Goal: Use online tool/utility: Utilize a website feature to perform a specific function

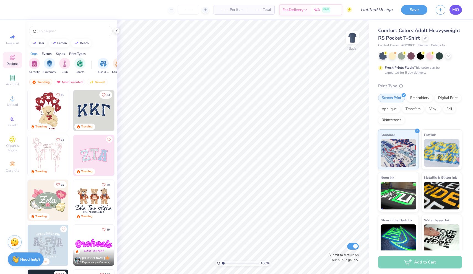
click at [456, 9] on span "MO" at bounding box center [455, 10] width 7 height 6
click at [9, 78] on div "Add Text" at bounding box center [12, 80] width 19 height 16
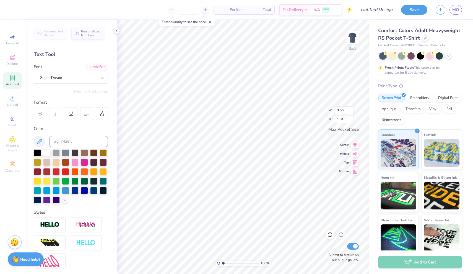
scroll to position [0, 1]
type textarea "Discovery Buddies"
click at [85, 112] on icon at bounding box center [86, 113] width 5 height 5
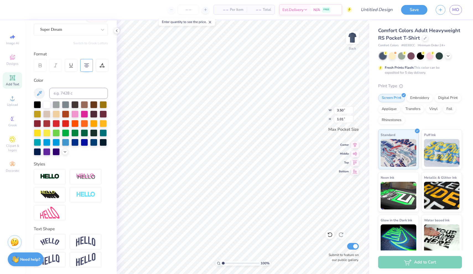
scroll to position [48, 0]
click at [85, 244] on img at bounding box center [85, 241] width 19 height 11
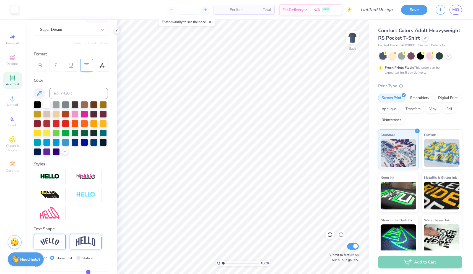
click at [57, 246] on div at bounding box center [50, 241] width 32 height 15
click at [81, 238] on img at bounding box center [85, 241] width 19 height 11
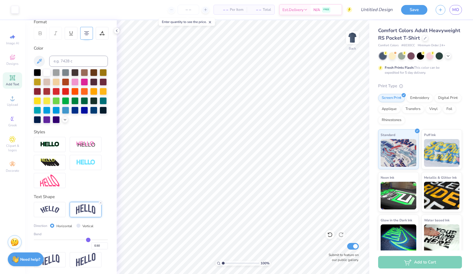
scroll to position [81, 0]
type input "0.52"
type input "0.51"
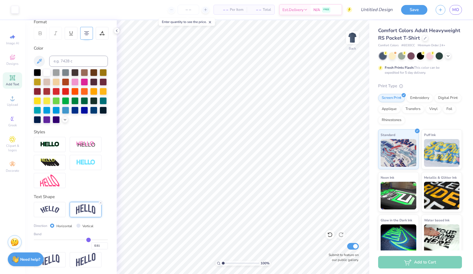
type input "0.5"
type input "0.50"
type input "0.48"
type input "0.46"
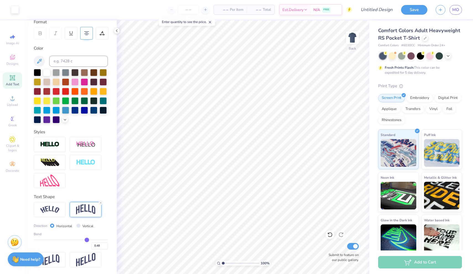
type input "0.46"
type input "0.45"
type input "0.44"
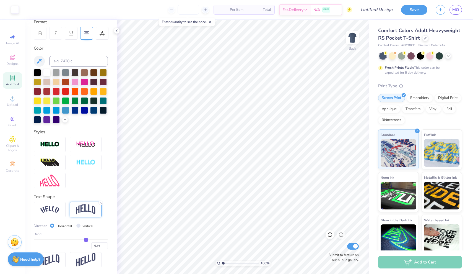
type input "0.43"
type input "0.42"
type input "0.41"
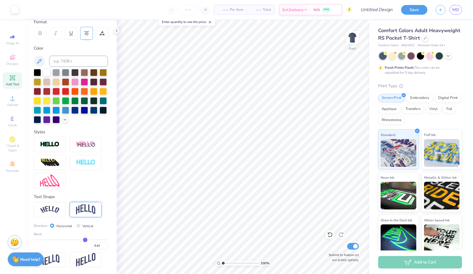
type input "0.41"
type input "0.4"
type input "0.40"
type input "0.39"
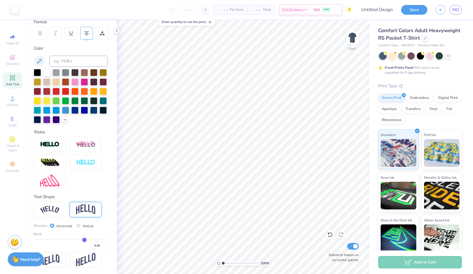
type input "0.38"
type input "0.37"
type input "0.36"
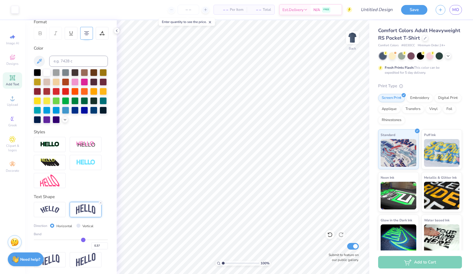
type input "0.36"
type input "0.35"
type input "0.34"
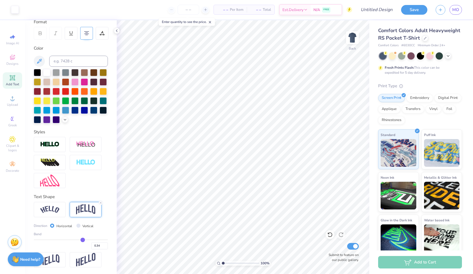
type input "0.33"
type input "0.32"
type input "0.31"
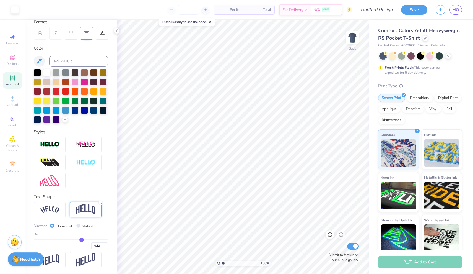
type input "0.31"
type input "0.3"
type input "0.30"
type input "0.29"
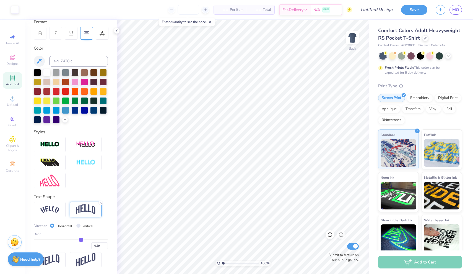
type input "0.28"
type input "0.27"
type input "0.25"
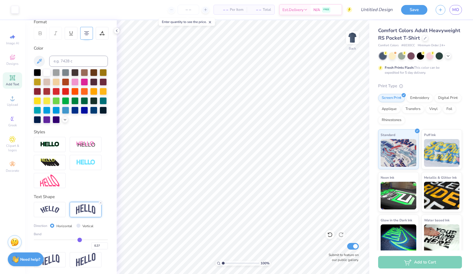
type input "0.25"
type input "0.24"
drag, startPoint x: 89, startPoint y: 239, endPoint x: 79, endPoint y: 239, distance: 10.2
click at [79, 239] on input "range" at bounding box center [71, 239] width 74 height 1
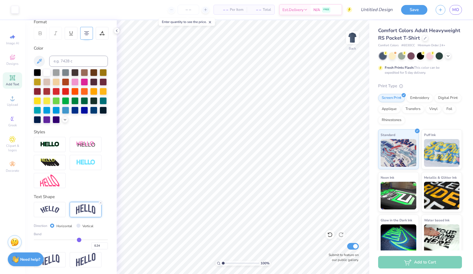
type input "0.25"
type input "0.26"
type input "0.27"
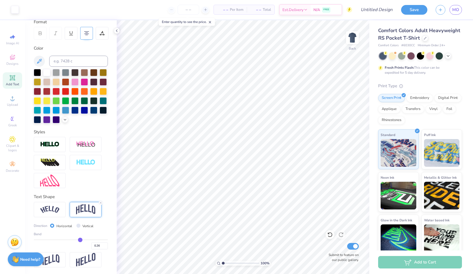
type input "0.27"
type input "0.28"
type input "0.29"
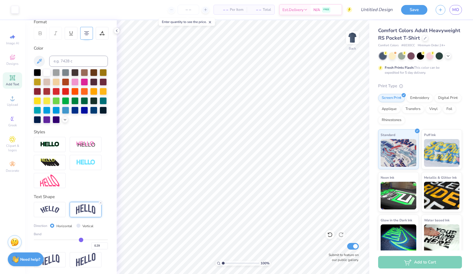
type input "0.3"
type input "0.30"
type input "0.29"
type input "0.28"
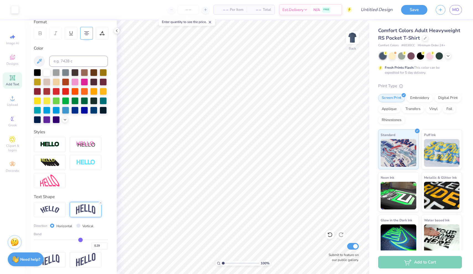
type input "0.28"
type input "0.27"
click at [80, 239] on input "range" at bounding box center [71, 239] width 74 height 1
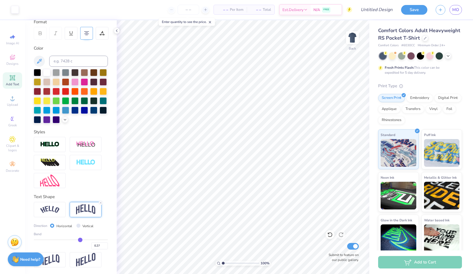
click at [16, 80] on div "Add Text" at bounding box center [12, 80] width 19 height 16
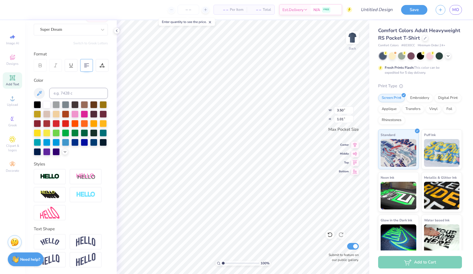
type textarea "[DATE] - [DATE]"
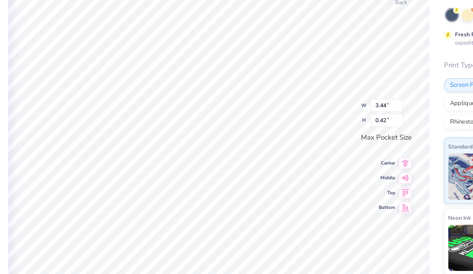
type input "3.44"
type input "0.42"
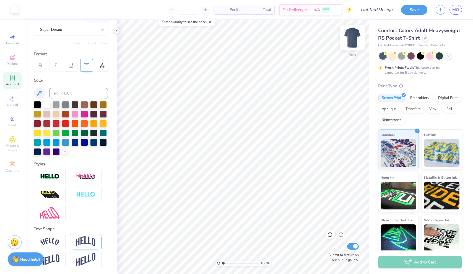
click at [349, 35] on img at bounding box center [352, 38] width 22 height 22
click at [15, 104] on span "Upload" at bounding box center [12, 104] width 11 height 4
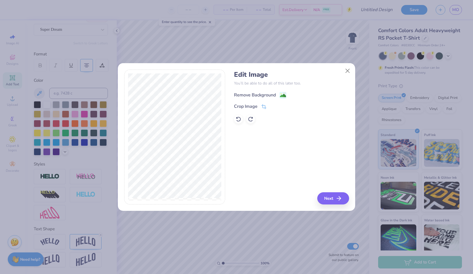
click at [280, 96] on div "Remove Background" at bounding box center [260, 95] width 52 height 7
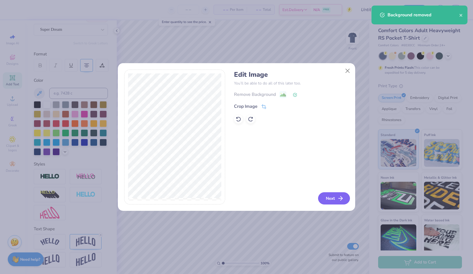
click at [332, 194] on button "Next" at bounding box center [334, 198] width 32 height 12
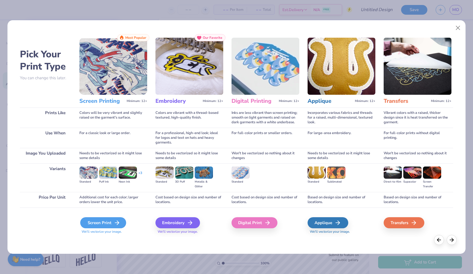
click at [104, 224] on div "Screen Print" at bounding box center [103, 222] width 46 height 11
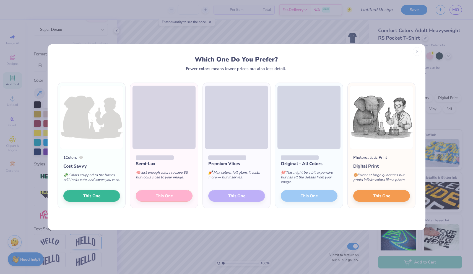
click at [182, 197] on div "Semi-Lux 🧠 Just enough colors to save $$ but looks close to your image. This One" at bounding box center [164, 178] width 68 height 59
click at [165, 194] on div "Semi-Lux 🧠 Just enough colors to save $$ but looks close to your image. This One" at bounding box center [164, 178] width 68 height 59
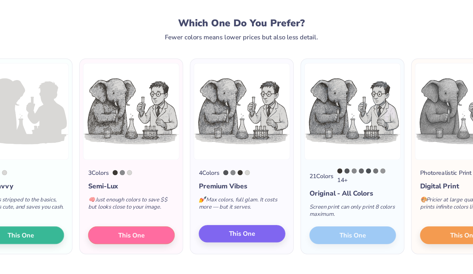
click at [208, 192] on button "This One" at bounding box center [236, 198] width 57 height 12
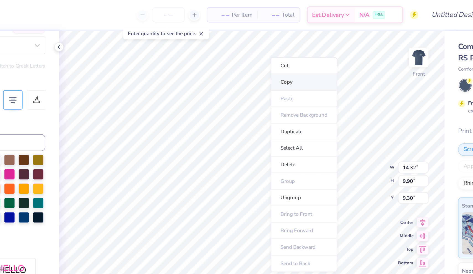
click at [256, 55] on li "Copy" at bounding box center [277, 53] width 43 height 11
